Goal: Task Accomplishment & Management: Use online tool/utility

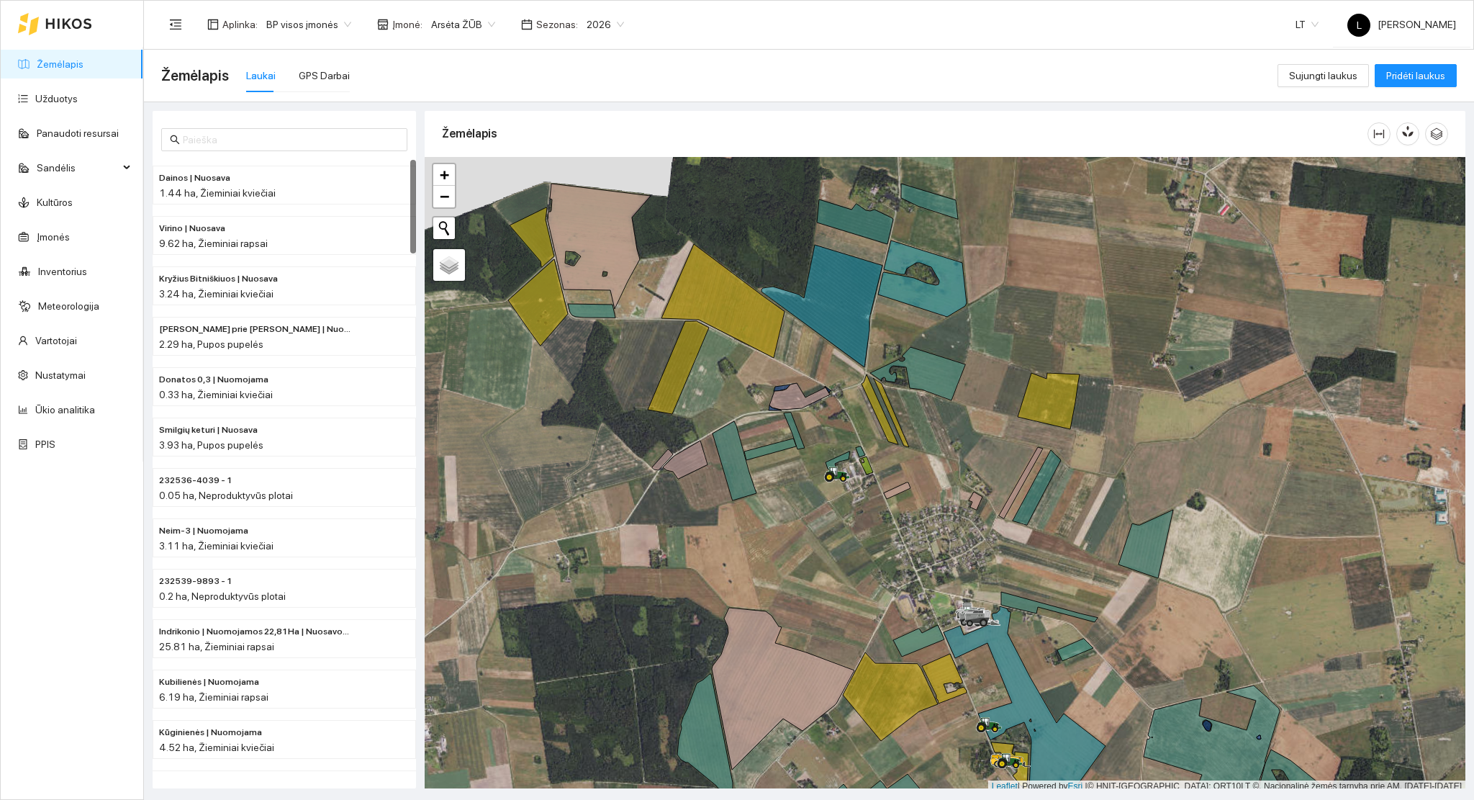
click at [53, 68] on link "Žemėlapis" at bounding box center [60, 64] width 47 height 12
click at [104, 162] on span "Sandėlis" at bounding box center [78, 167] width 82 height 29
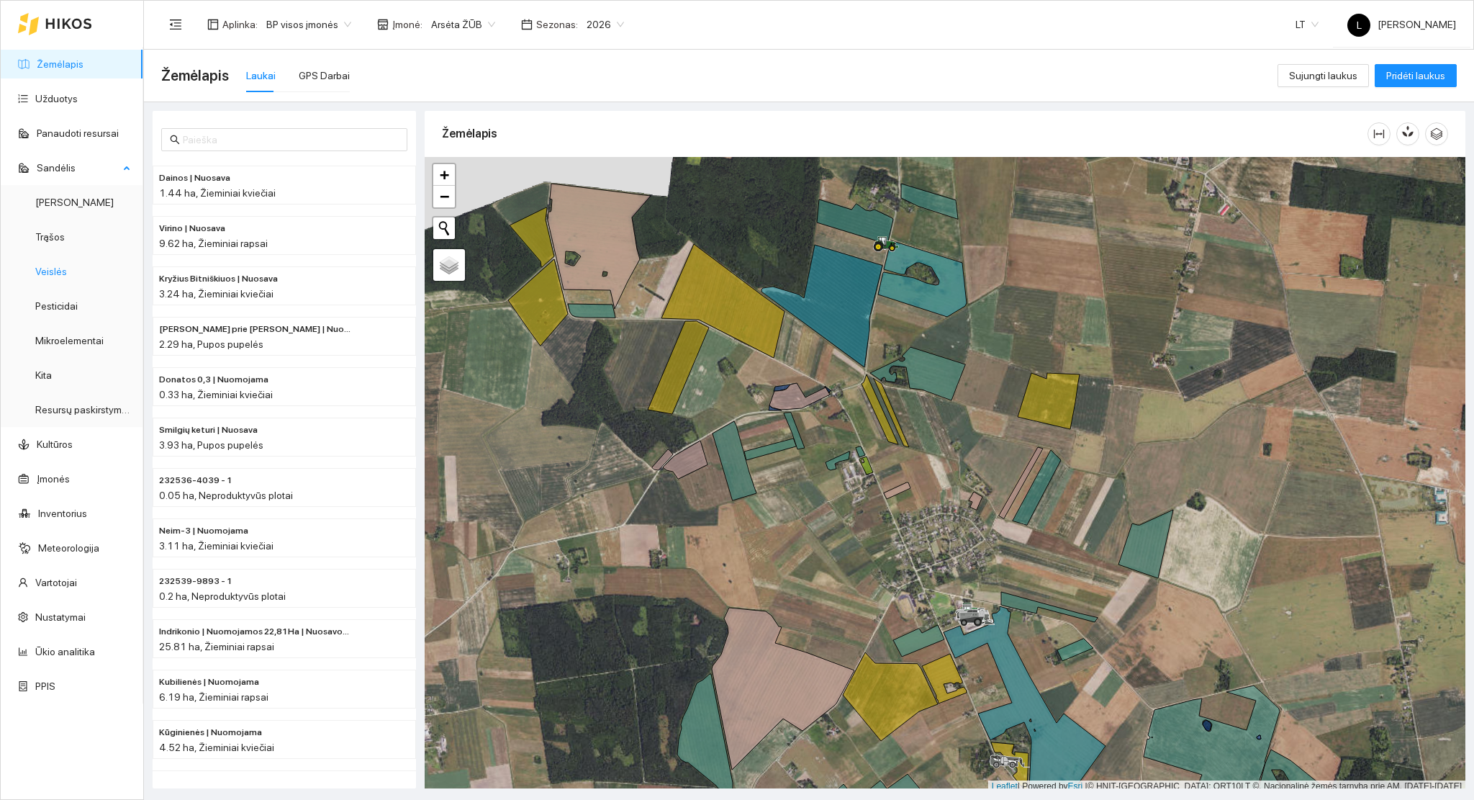
click at [59, 267] on link "Veislės" at bounding box center [51, 272] width 32 height 12
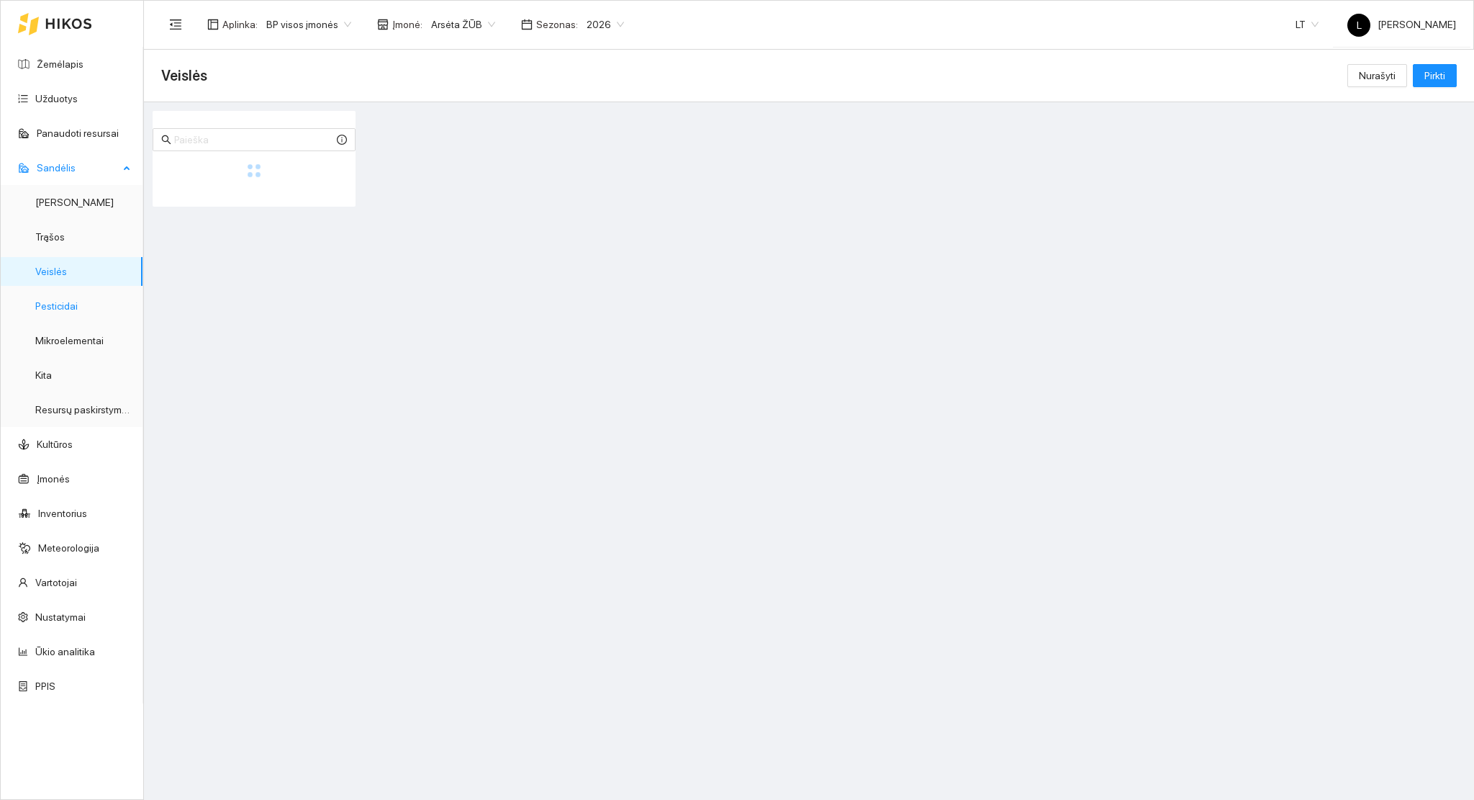
click at [67, 309] on link "Pesticidai" at bounding box center [56, 306] width 42 height 12
click at [1437, 71] on span "Pirkti" at bounding box center [1434, 76] width 21 height 16
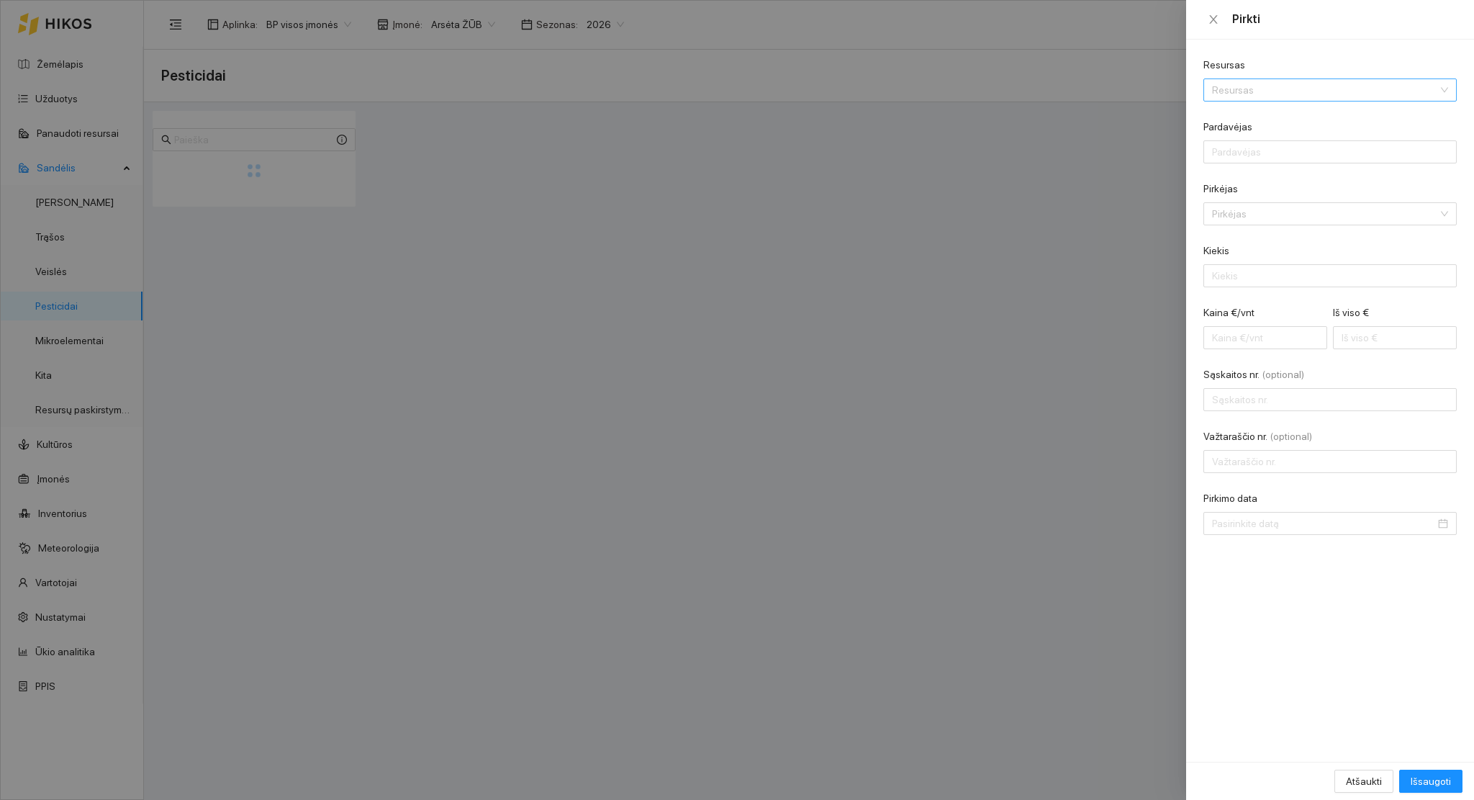
click at [1285, 81] on input "Resursas" at bounding box center [1325, 90] width 226 height 22
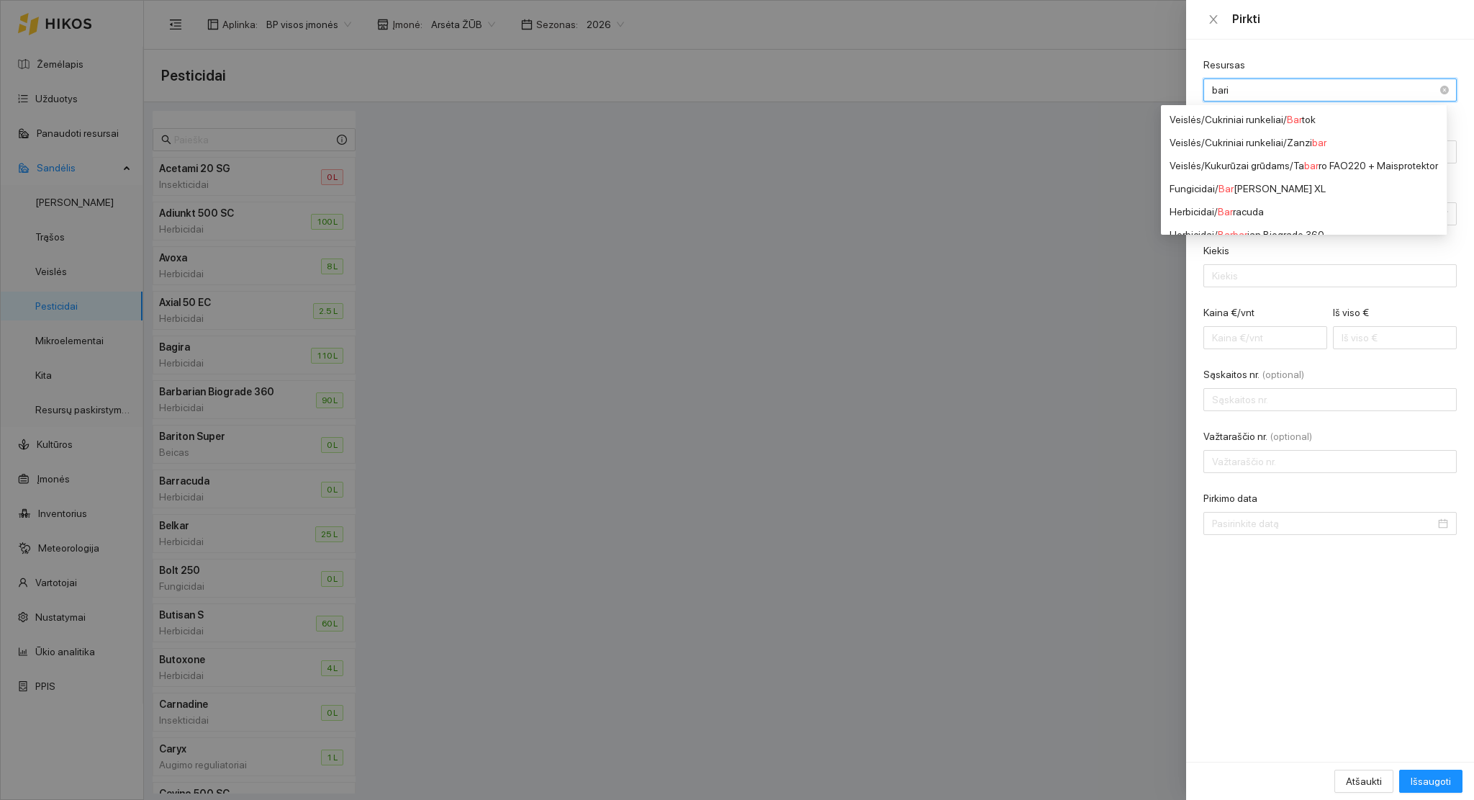
type input "barit"
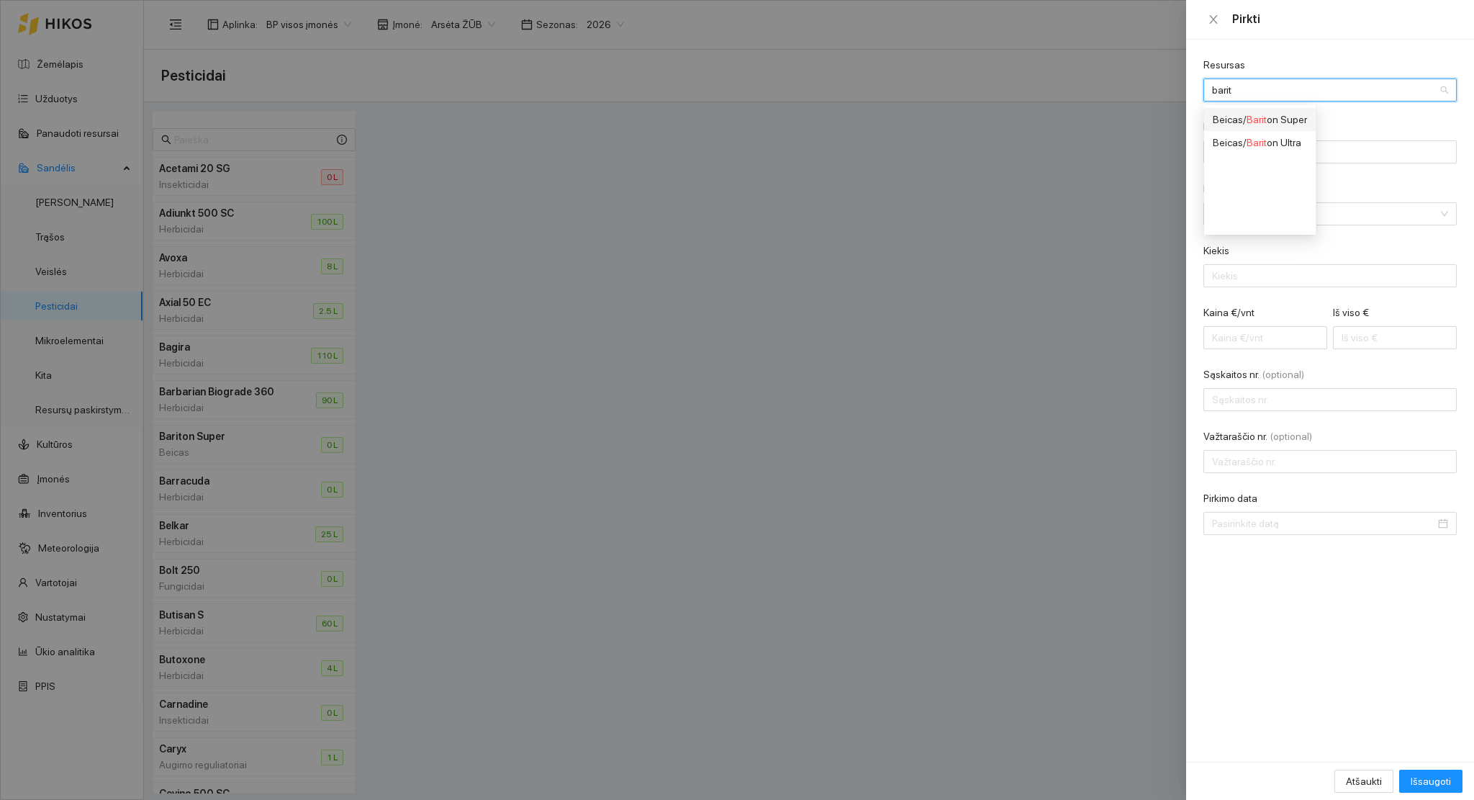
click at [1282, 119] on div "Beicas / Barit on Super" at bounding box center [1260, 120] width 94 height 16
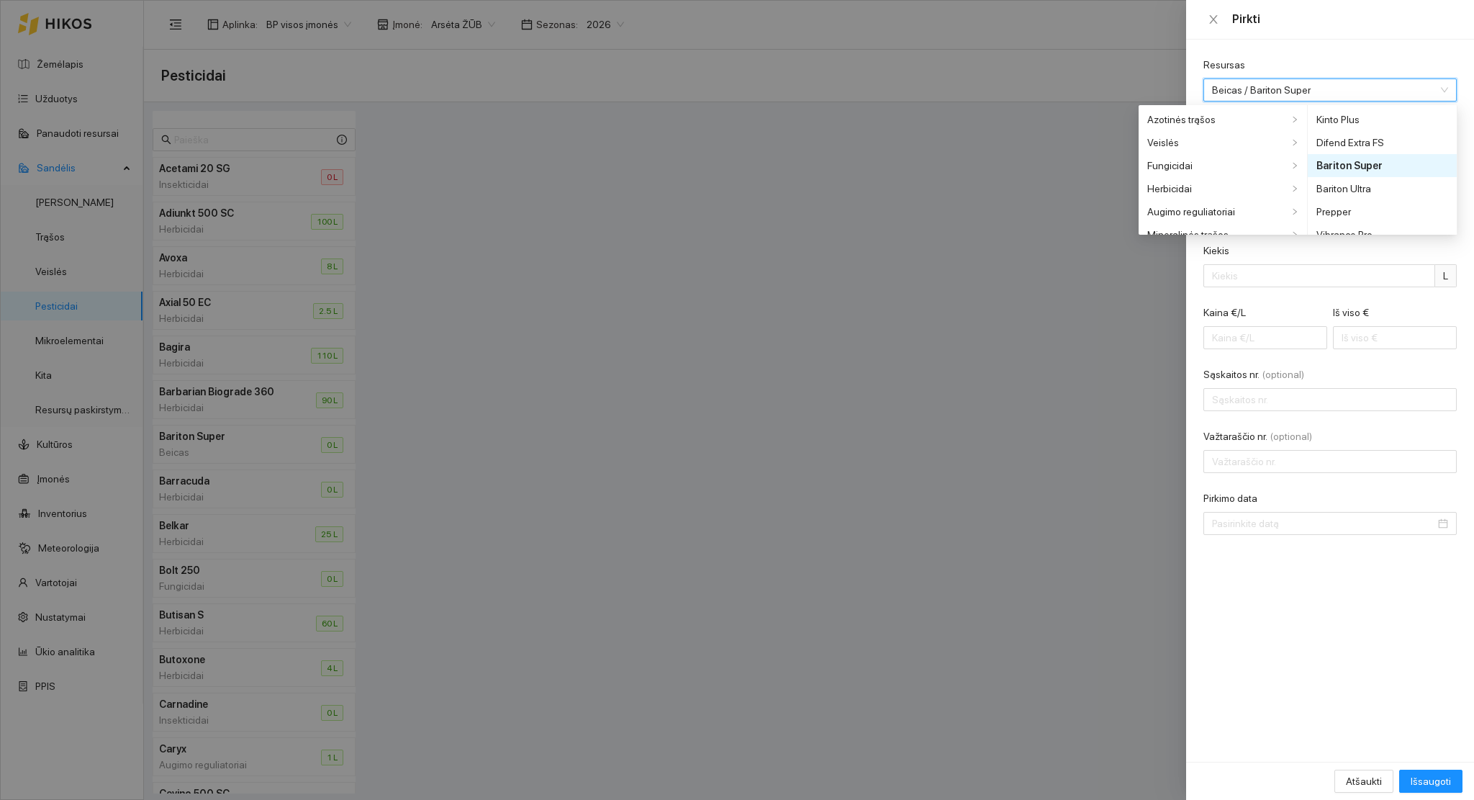
scroll to position [426, 0]
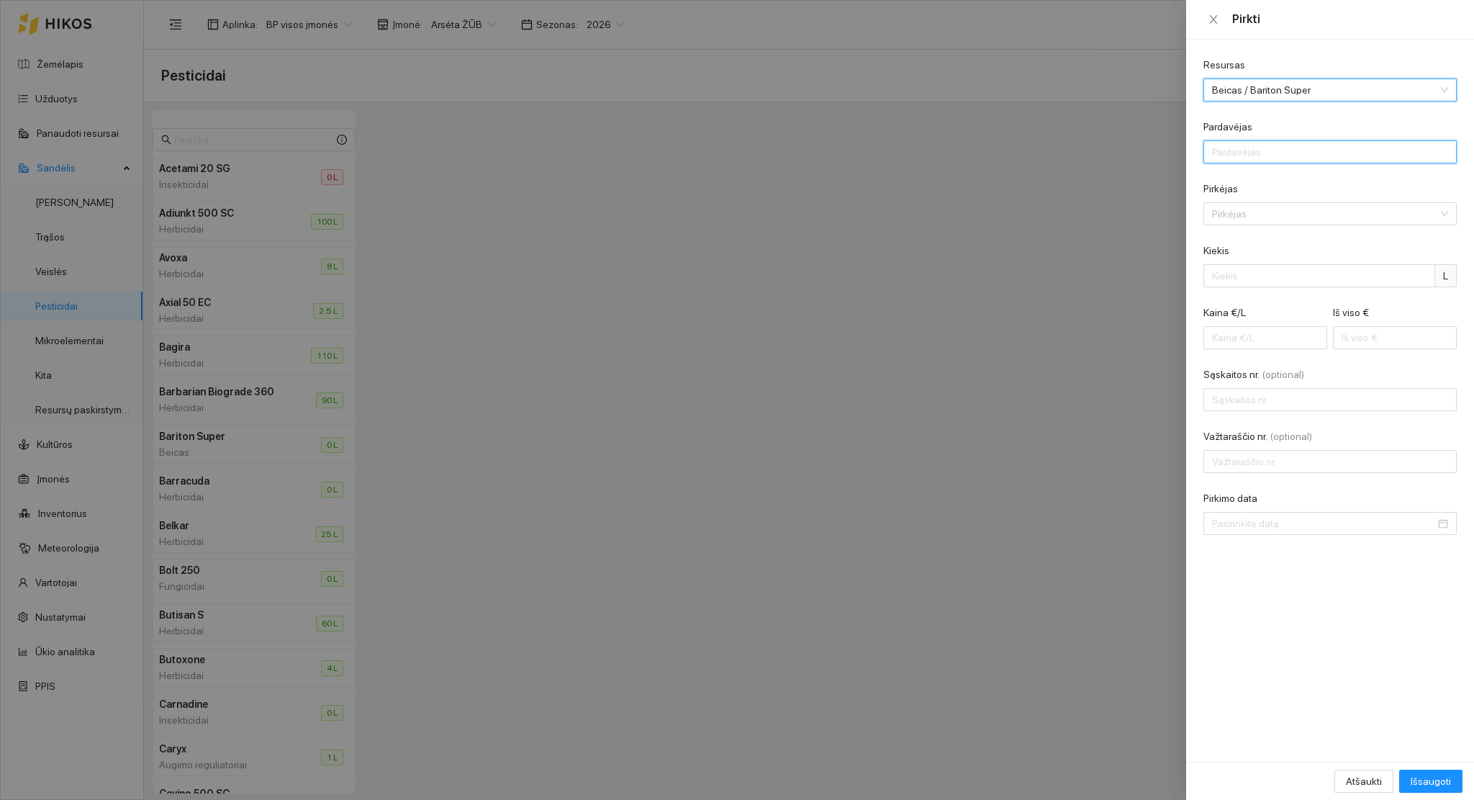
click at [1264, 150] on input "Pardavėjas" at bounding box center [1329, 151] width 253 height 23
type input "UAB "Scandagra""
click at [1259, 222] on input "Pirkėjas" at bounding box center [1325, 214] width 226 height 22
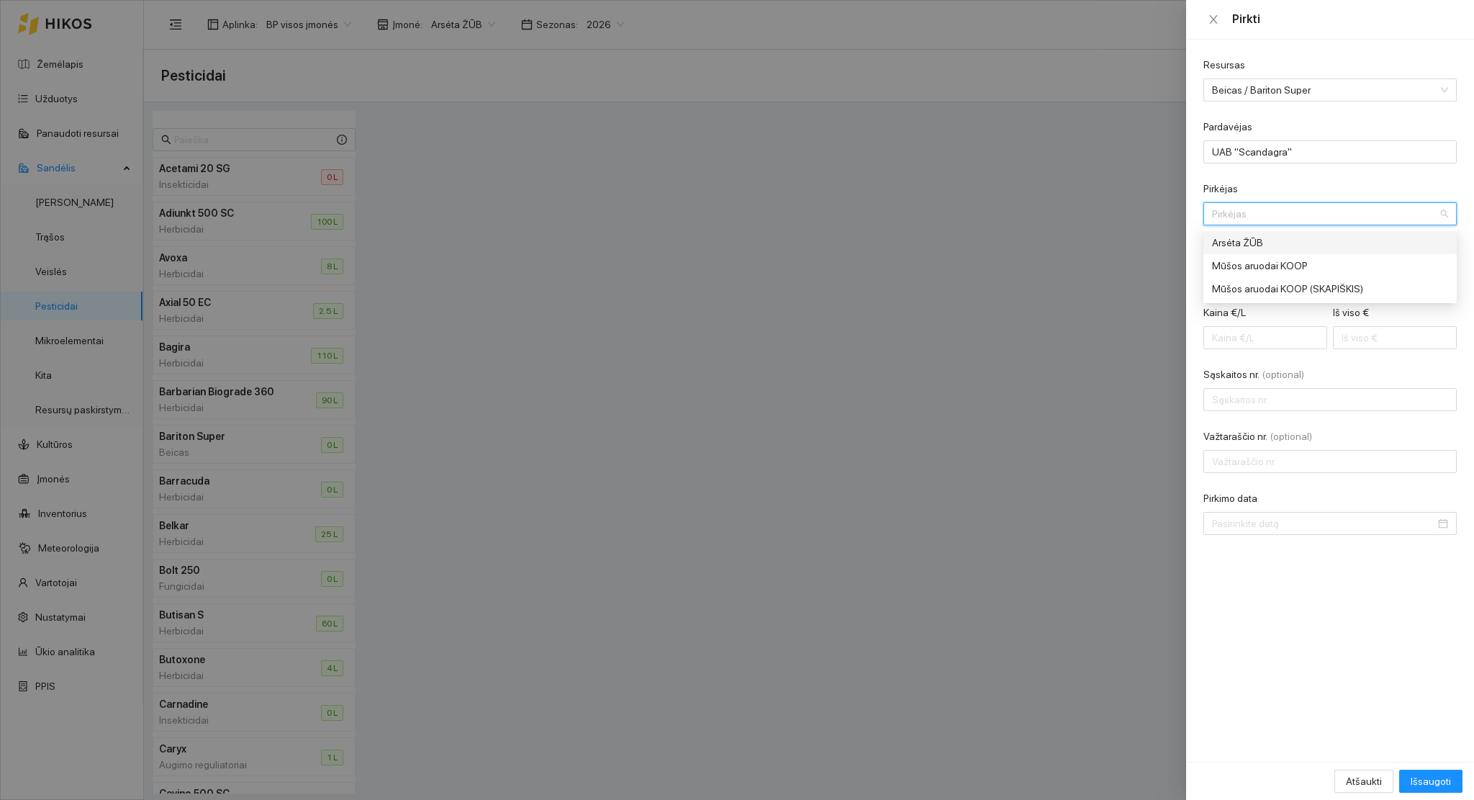
click at [1256, 237] on div "Arsėta ŽŪB" at bounding box center [1320, 243] width 216 height 16
click at [1244, 270] on input "Kiekis" at bounding box center [1319, 275] width 232 height 23
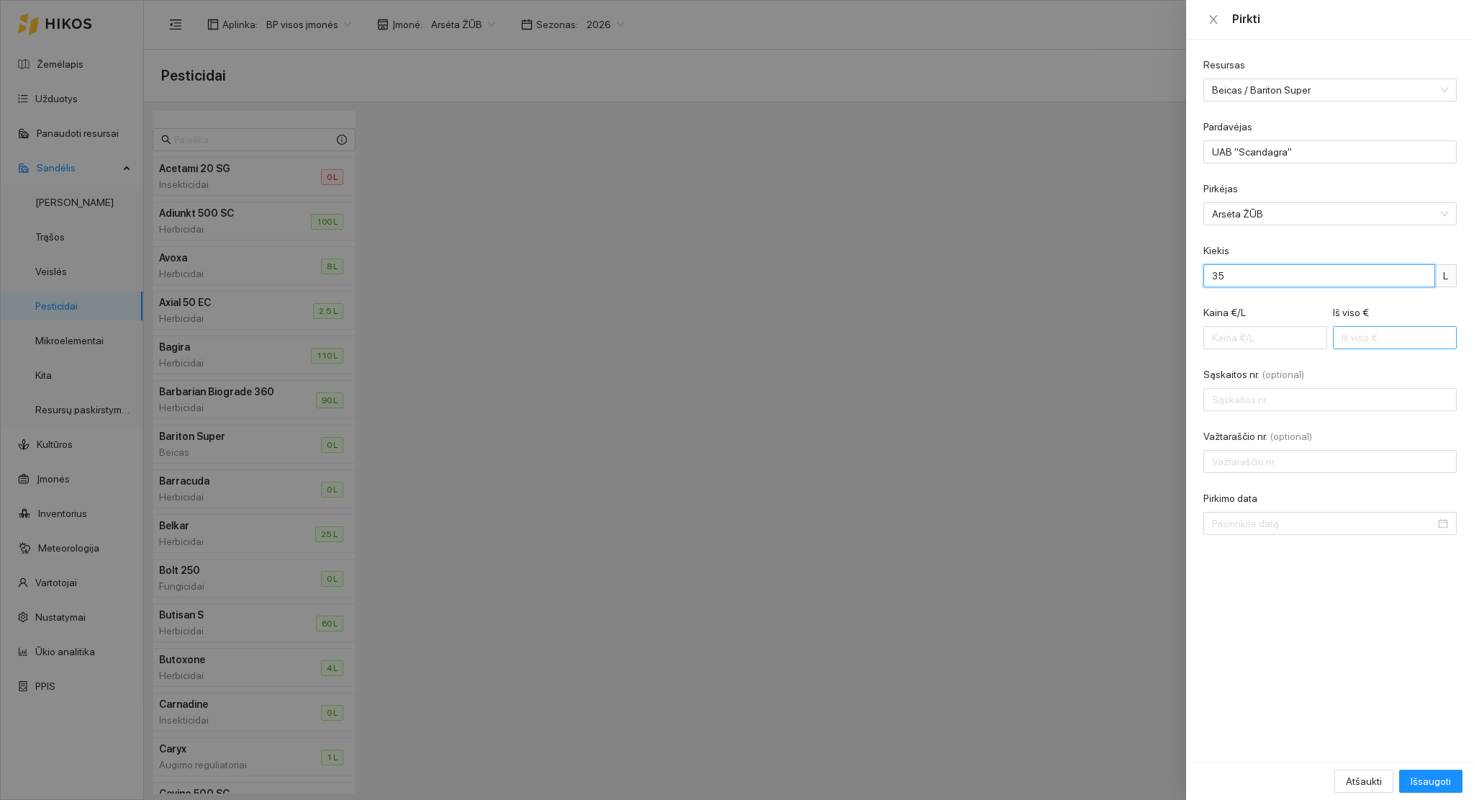
type input "35"
click at [1355, 328] on input "Iš viso €" at bounding box center [1395, 337] width 124 height 23
type input "0.03"
type input "1"
type input "0.29"
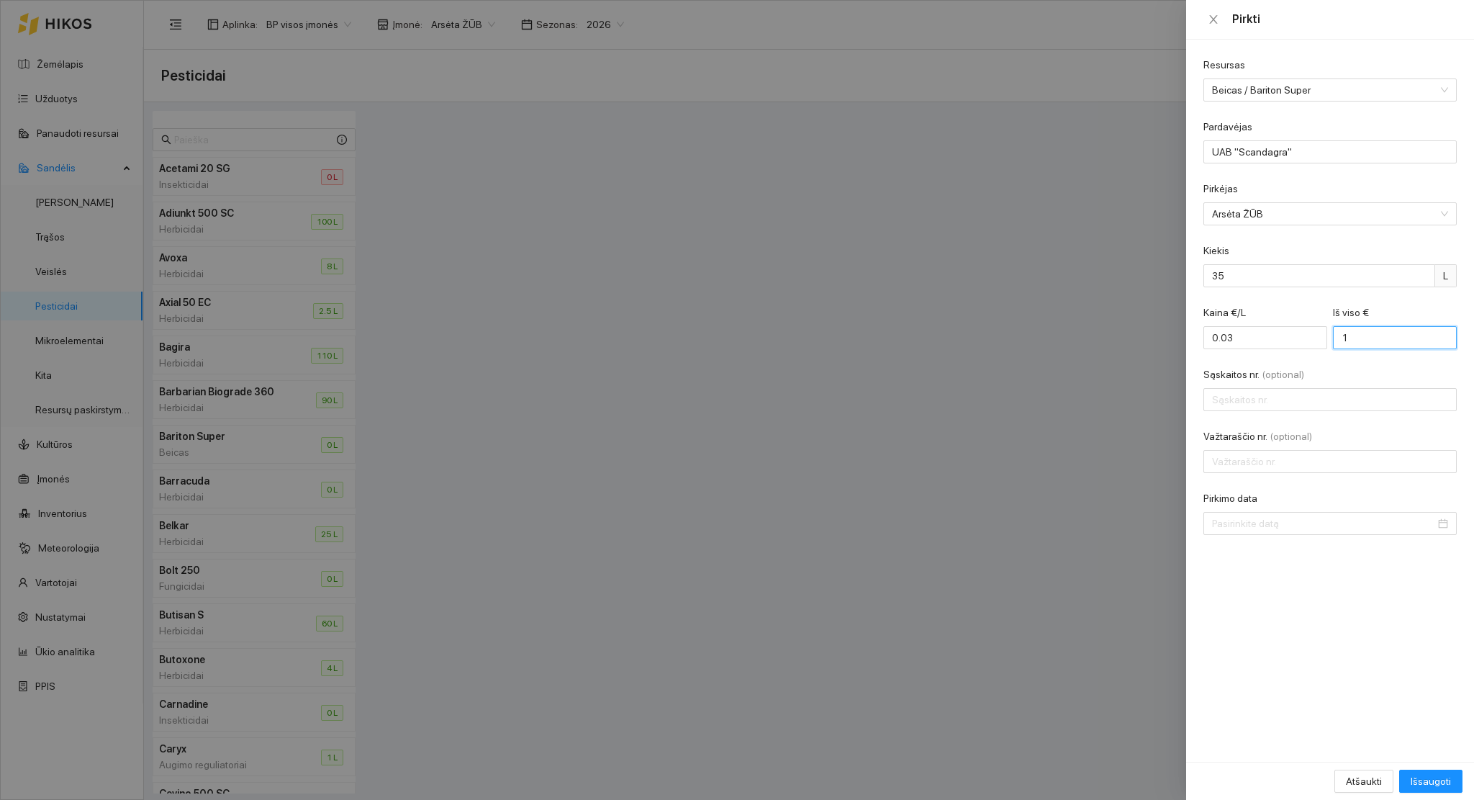
type input "10"
type input "2.97"
type input "104"
type input "29.89"
type input "1046"
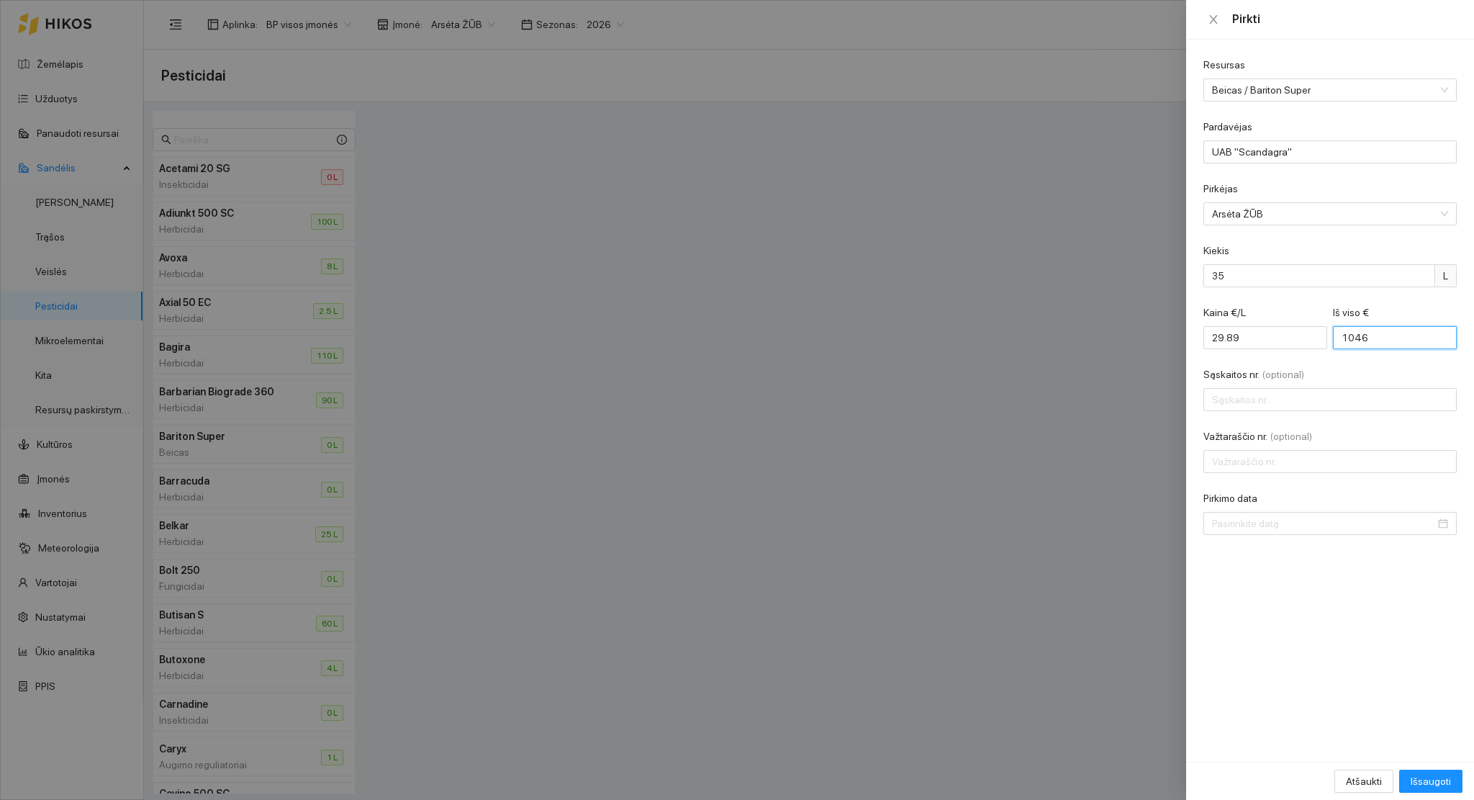
type input "29.90"
type input "1046.5"
click at [1269, 394] on input "Sąskaitos nr. (optional)" at bounding box center [1329, 399] width 253 height 23
type input "SCAA89618"
click at [1301, 467] on input "Važtaraščio nr. (optional)" at bounding box center [1329, 461] width 253 height 23
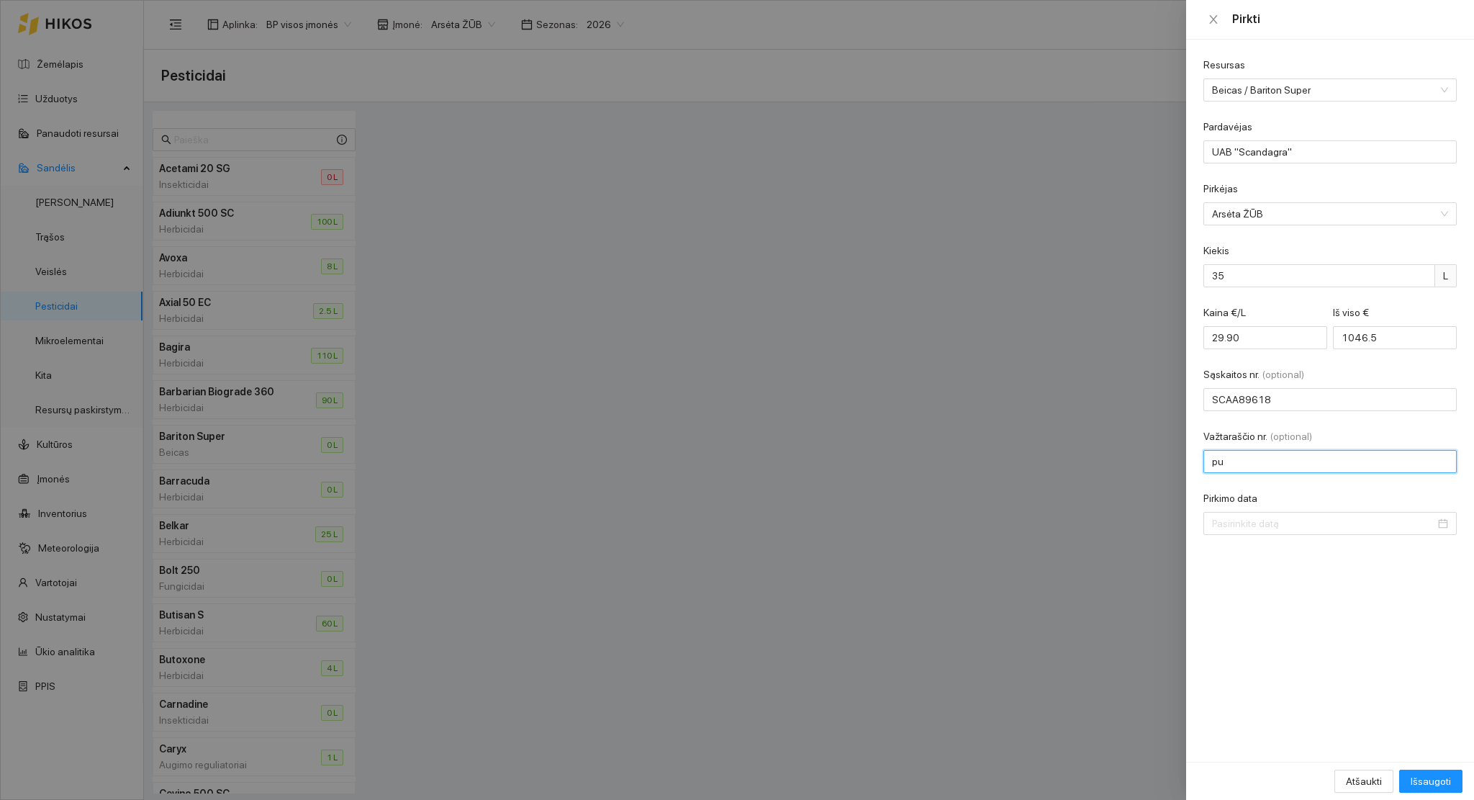
type input "p"
type input "PRL0030640236"
click at [1313, 527] on input "Pirkimo data" at bounding box center [1323, 523] width 223 height 16
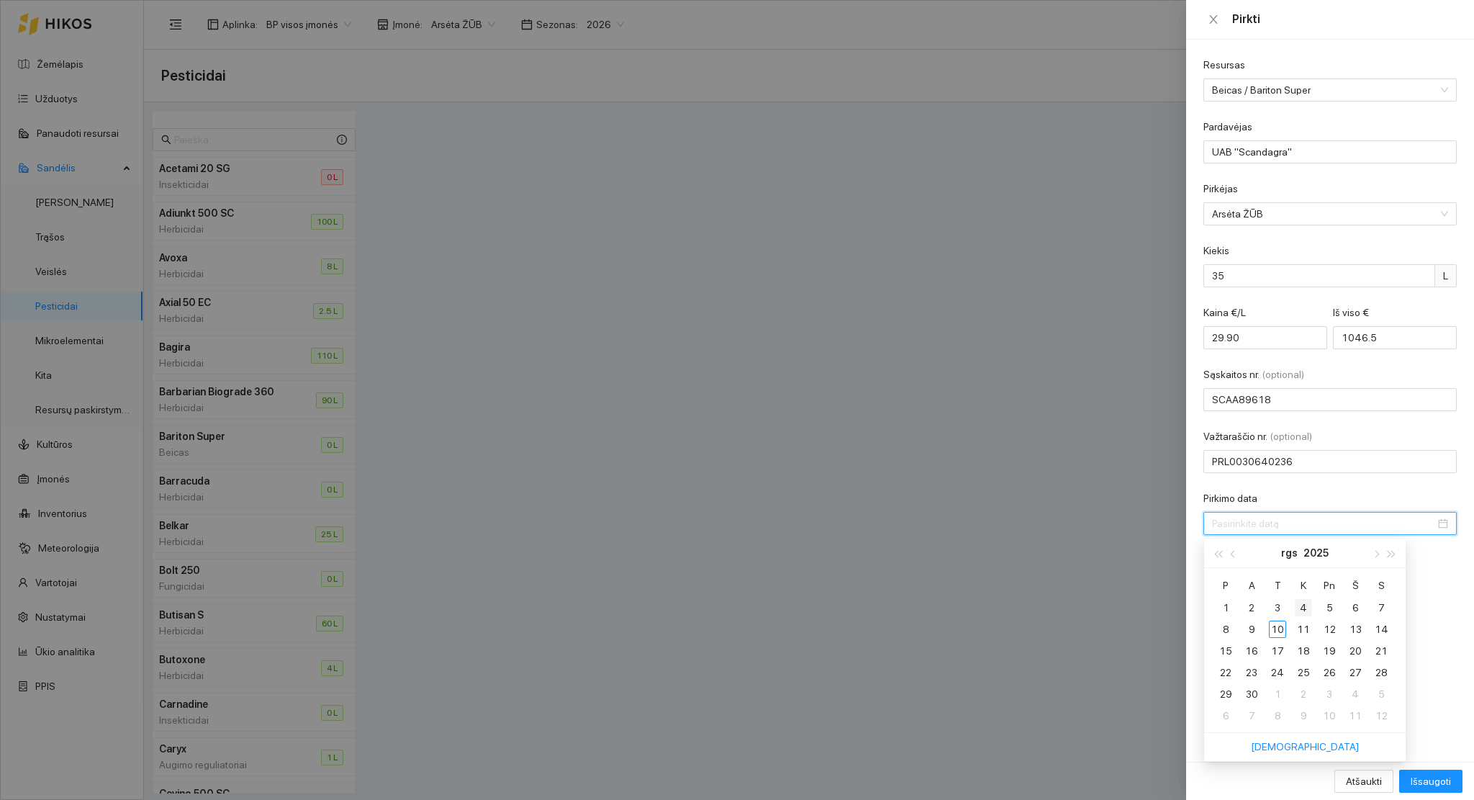
type input "[DATE]"
click at [1278, 628] on div "10" at bounding box center [1277, 628] width 17 height 17
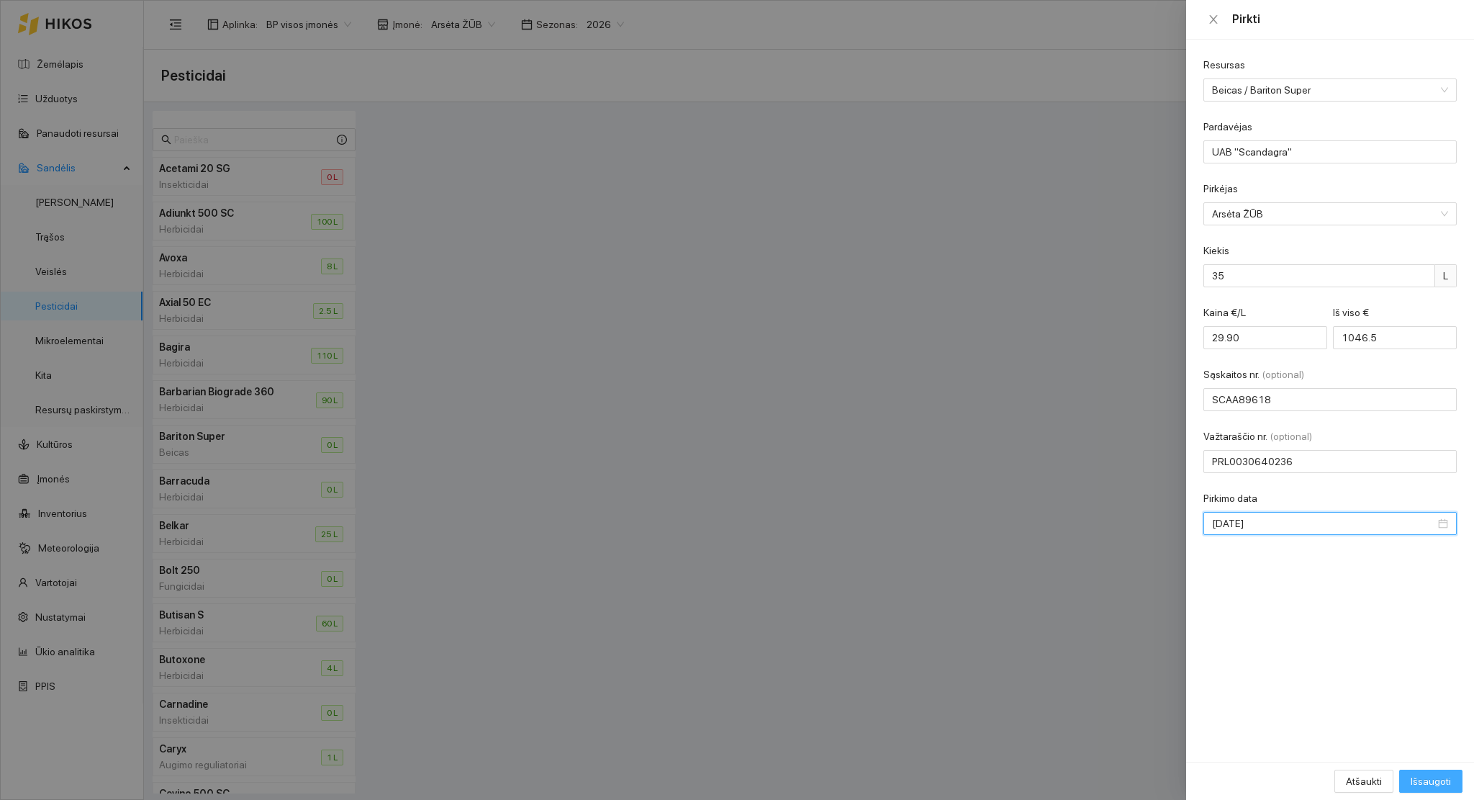
click at [1416, 782] on span "Išsaugoti" at bounding box center [1430, 781] width 40 height 16
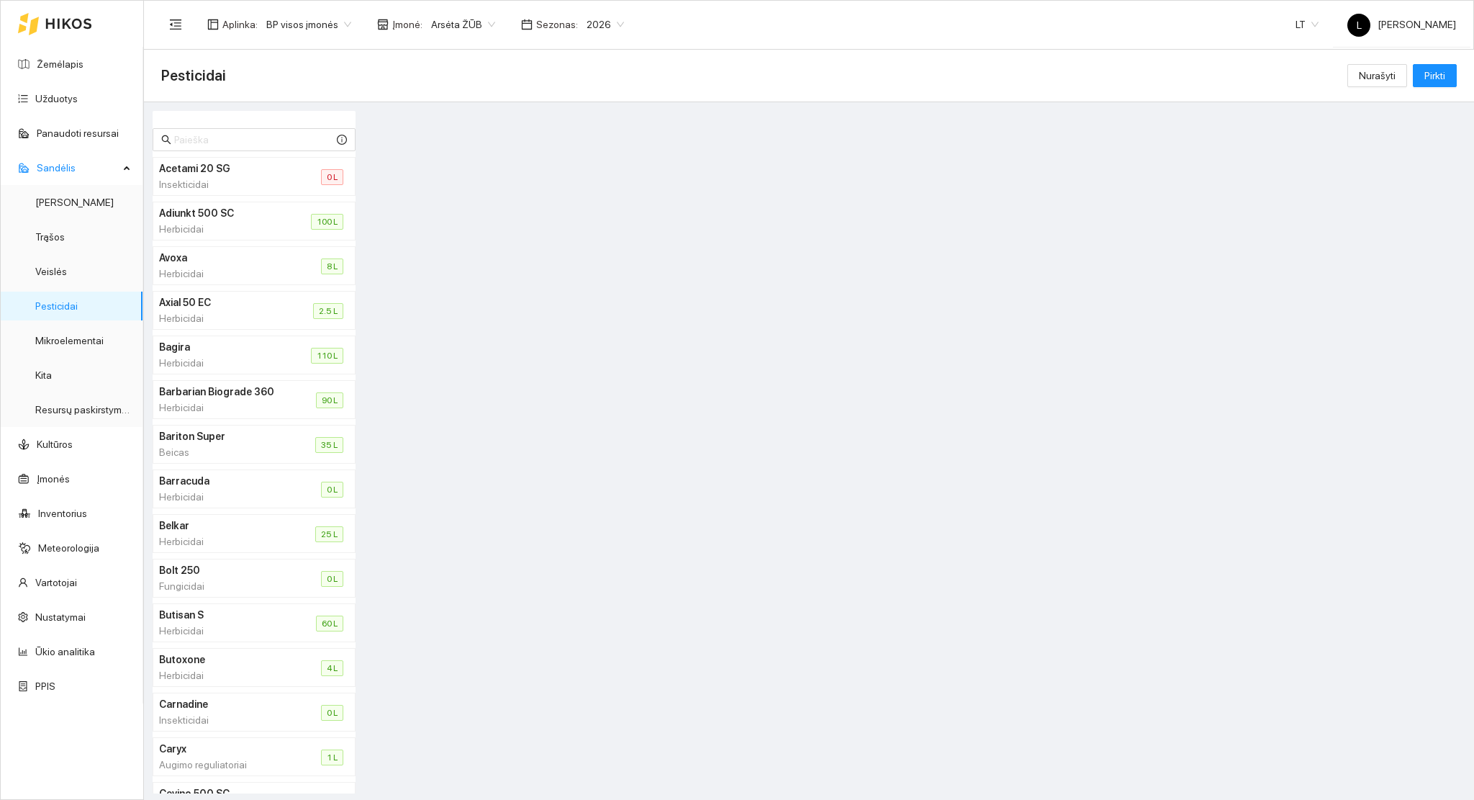
click at [73, 27] on icon at bounding box center [68, 24] width 47 height 12
